Goal: Transaction & Acquisition: Book appointment/travel/reservation

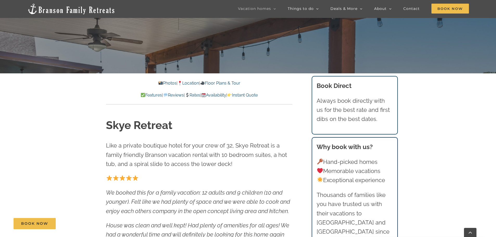
scroll to position [182, 0]
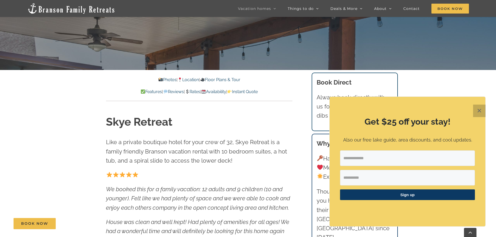
click at [482, 110] on button "✕" at bounding box center [479, 111] width 12 height 12
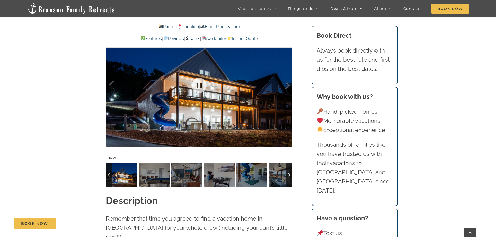
scroll to position [546, 0]
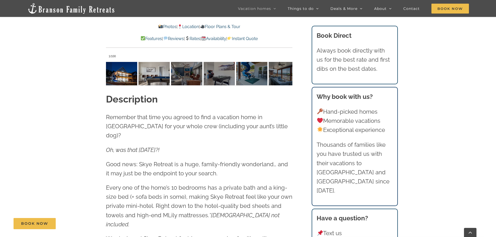
click at [162, 77] on img at bounding box center [153, 73] width 31 height 23
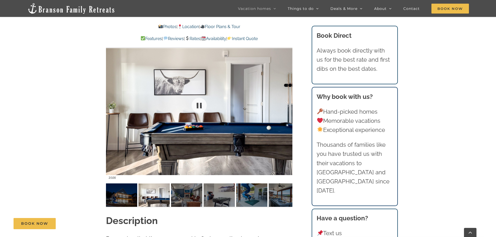
scroll to position [468, 0]
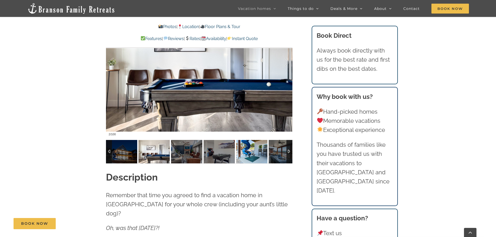
click at [246, 157] on img at bounding box center [251, 151] width 31 height 23
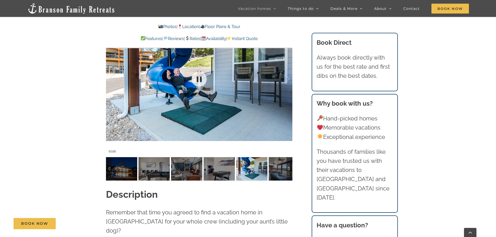
scroll to position [416, 0]
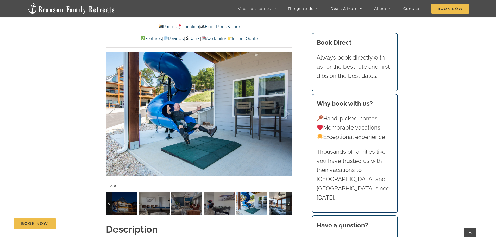
click at [282, 200] on img at bounding box center [283, 203] width 31 height 23
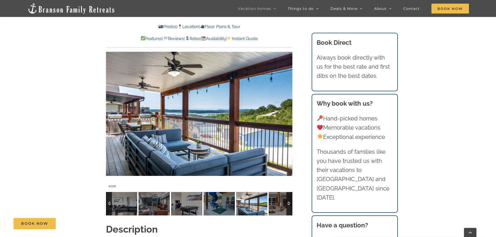
click at [291, 205] on div at bounding box center [289, 203] width 6 height 23
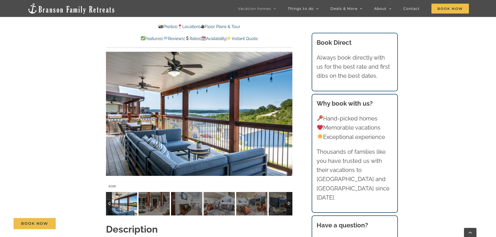
click at [291, 205] on div at bounding box center [289, 203] width 6 height 23
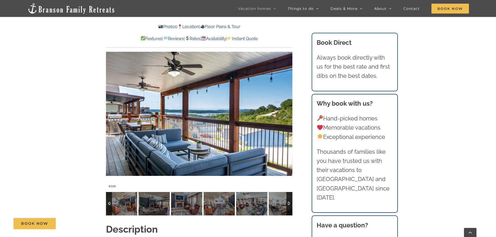
click at [291, 205] on div at bounding box center [289, 203] width 6 height 23
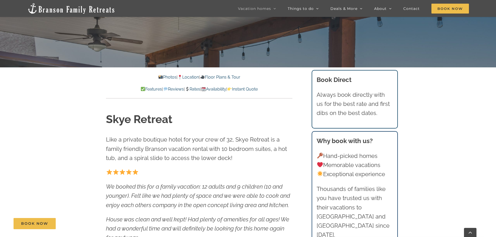
scroll to position [104, 0]
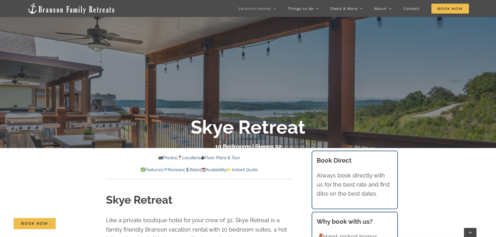
click at [194, 170] on link "Rates" at bounding box center [192, 169] width 15 height 5
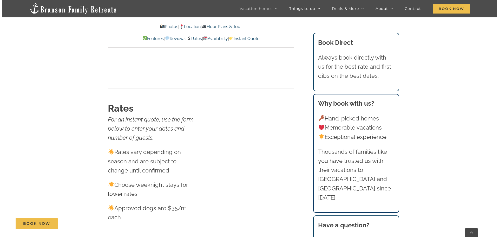
scroll to position [3259, 0]
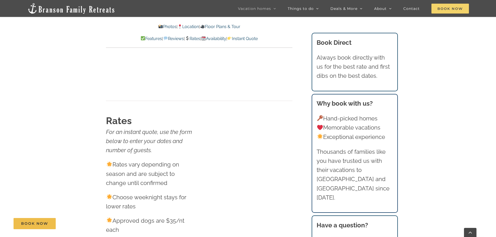
click at [441, 10] on span "Book Now" at bounding box center [449, 9] width 37 height 10
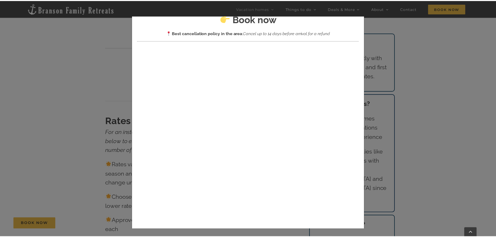
scroll to position [20, 0]
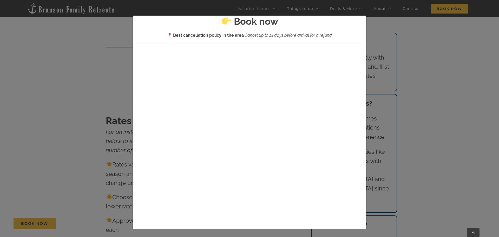
click at [442, 50] on div "× Book now Best cancellation policy in the area : Cancel up to 14 days before a…" at bounding box center [249, 118] width 499 height 237
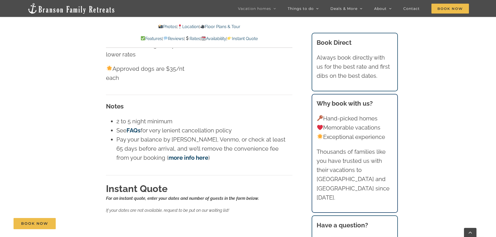
scroll to position [3311, 0]
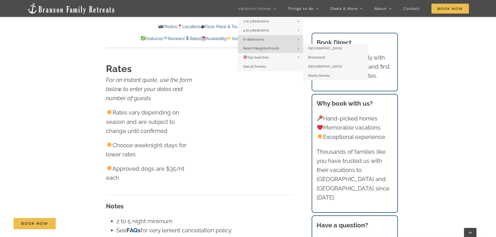
click at [271, 49] on span "Resort Neighborhoods" at bounding box center [261, 48] width 36 height 4
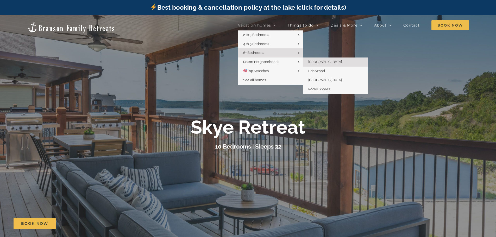
click at [318, 64] on span "[GEOGRAPHIC_DATA]" at bounding box center [325, 62] width 34 height 4
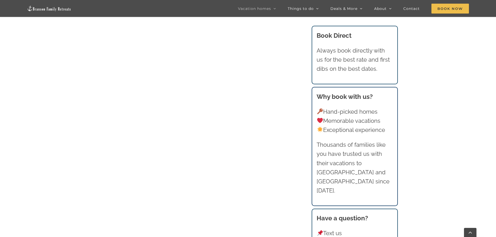
scroll to position [376, 0]
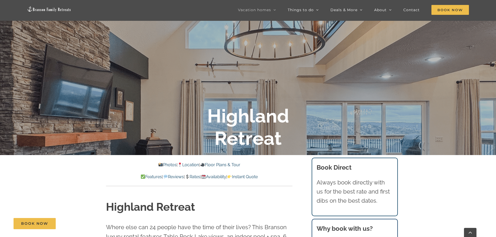
scroll to position [156, 0]
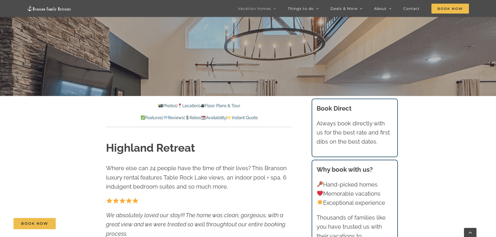
click at [197, 119] on link "Rates" at bounding box center [192, 117] width 15 height 5
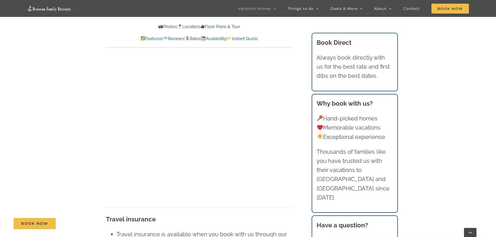
scroll to position [3231, 0]
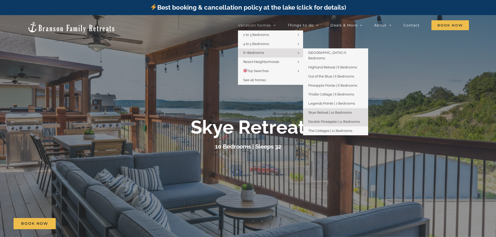
click at [332, 120] on span "Double Pineapple | 11 Bedrooms" at bounding box center [334, 122] width 52 height 4
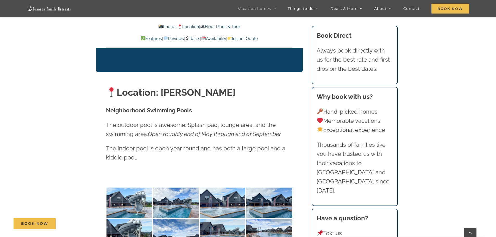
scroll to position [1379, 0]
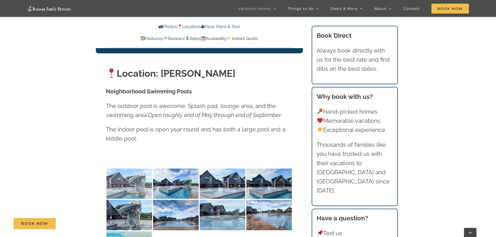
click at [146, 171] on img at bounding box center [129, 184] width 46 height 30
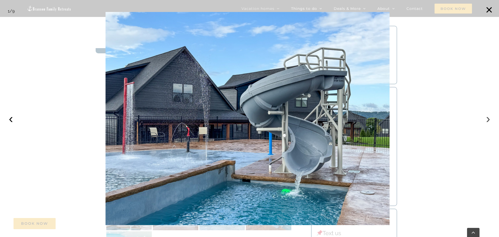
click at [486, 119] on button "›" at bounding box center [488, 118] width 11 height 11
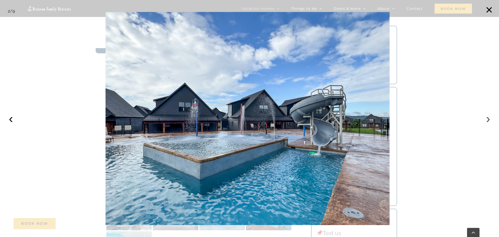
click at [486, 119] on button "›" at bounding box center [488, 118] width 11 height 11
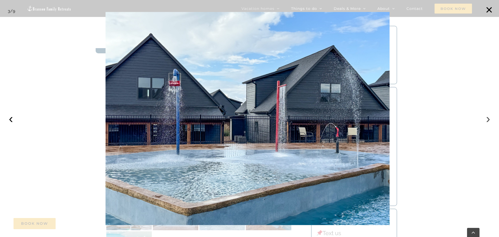
click at [486, 119] on button "›" at bounding box center [488, 118] width 11 height 11
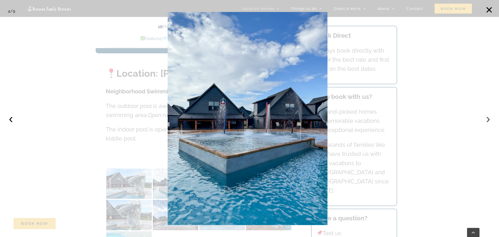
click at [486, 119] on button "›" at bounding box center [488, 118] width 11 height 11
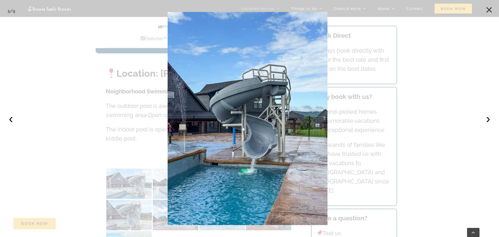
click at [491, 11] on button "×" at bounding box center [489, 9] width 11 height 11
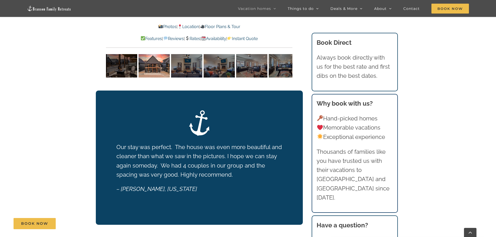
scroll to position [1145, 0]
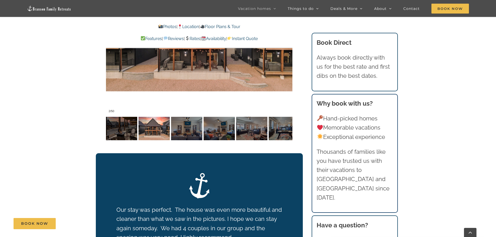
click at [224, 38] on link "Availability" at bounding box center [213, 38] width 25 height 5
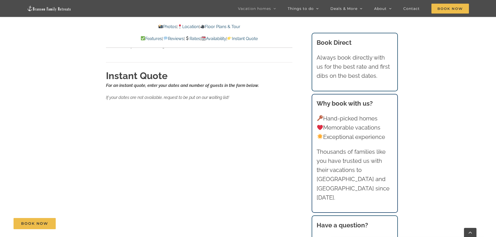
scroll to position [3803, 0]
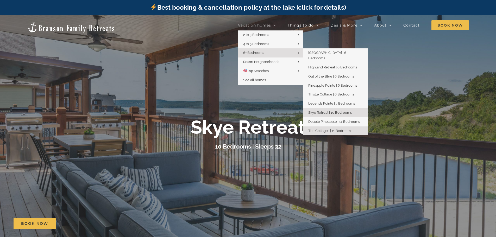
click at [317, 129] on span "The Cottages | 11 Bedrooms" at bounding box center [330, 131] width 44 height 4
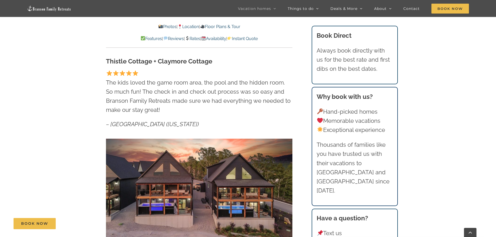
scroll to position [286, 0]
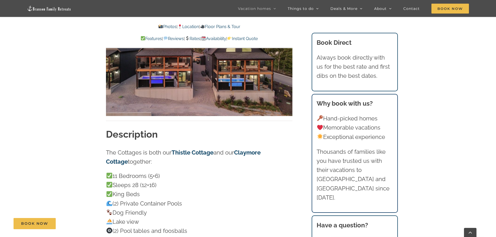
click at [216, 38] on link "Availability" at bounding box center [213, 38] width 25 height 5
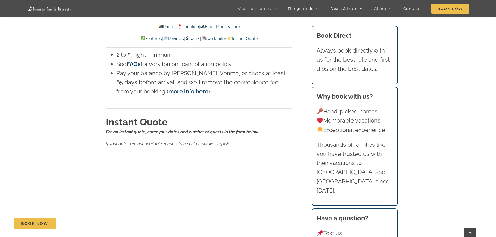
scroll to position [5230, 0]
